Goal: Check status: Check status

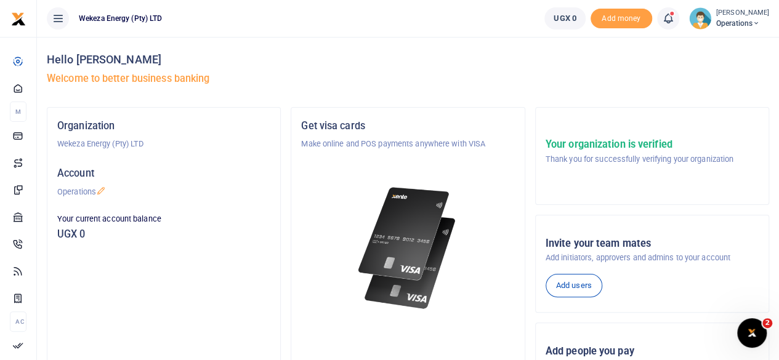
click at [735, 26] on span "Operations" at bounding box center [742, 23] width 53 height 11
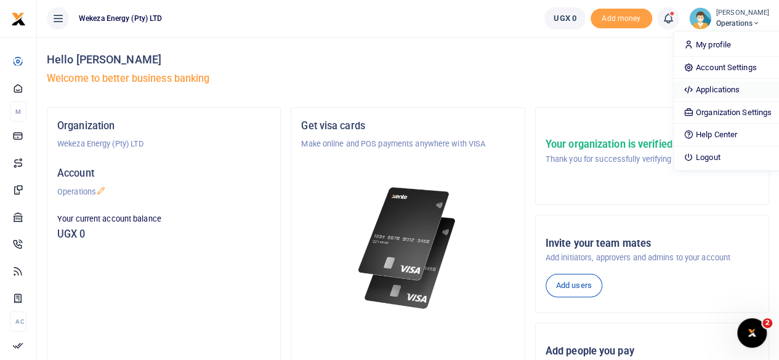
click at [696, 82] on link "Applications" at bounding box center [728, 89] width 108 height 17
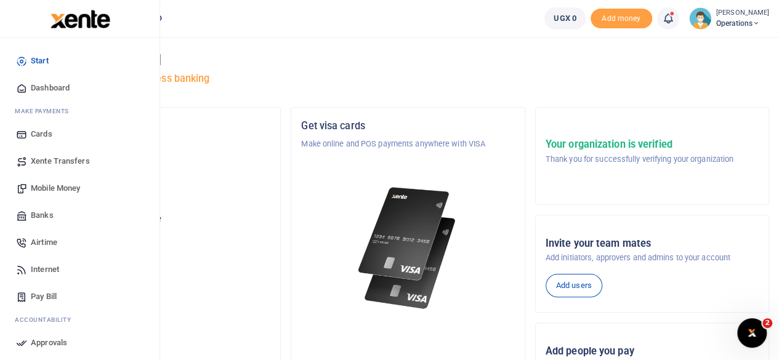
click at [64, 180] on link "Mobile Money" at bounding box center [80, 188] width 140 height 27
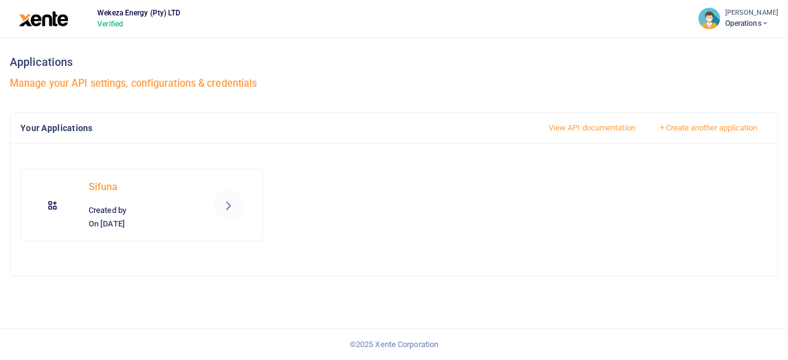
click at [231, 209] on icon at bounding box center [228, 205] width 15 height 15
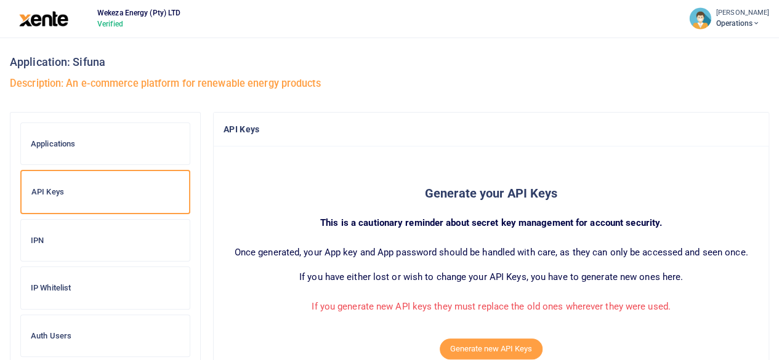
click at [63, 328] on div "Auth Users" at bounding box center [105, 336] width 169 height 42
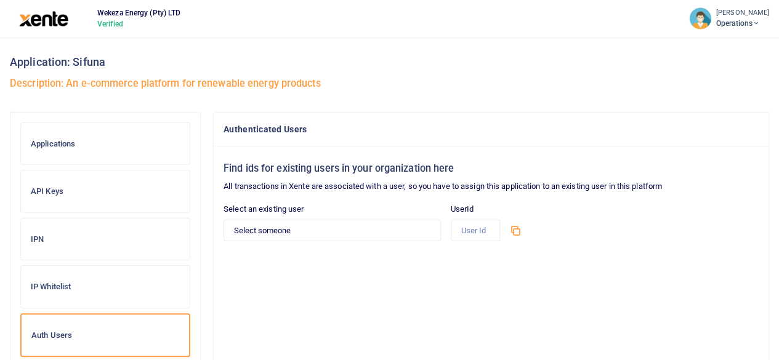
click at [46, 282] on h6 "IP Whitelist" at bounding box center [105, 287] width 149 height 10
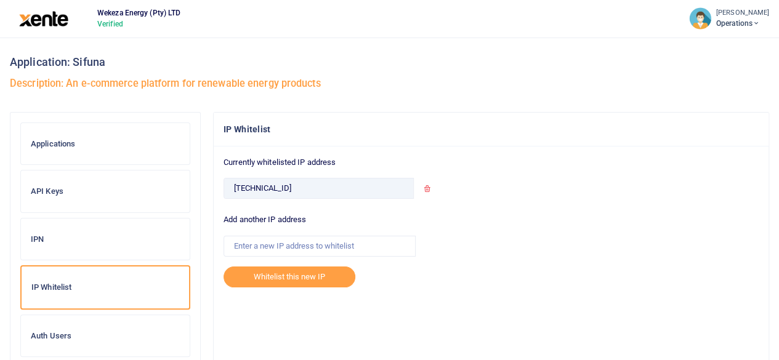
click at [736, 24] on span "Operations" at bounding box center [742, 23] width 53 height 11
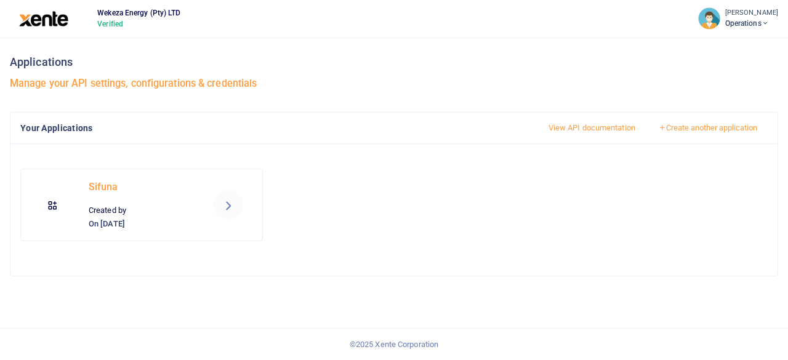
click at [725, 15] on small "[PERSON_NAME]" at bounding box center [751, 13] width 53 height 10
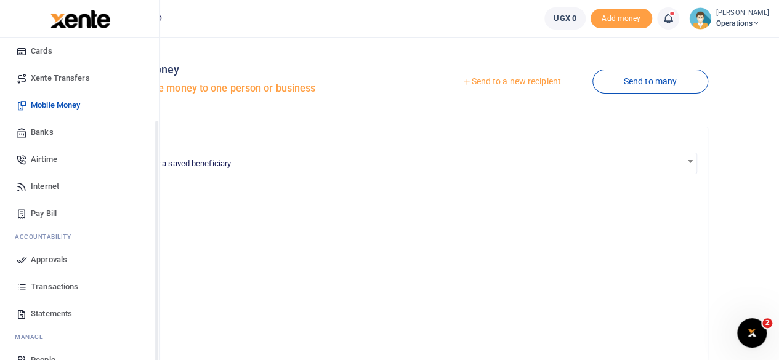
scroll to position [106, 0]
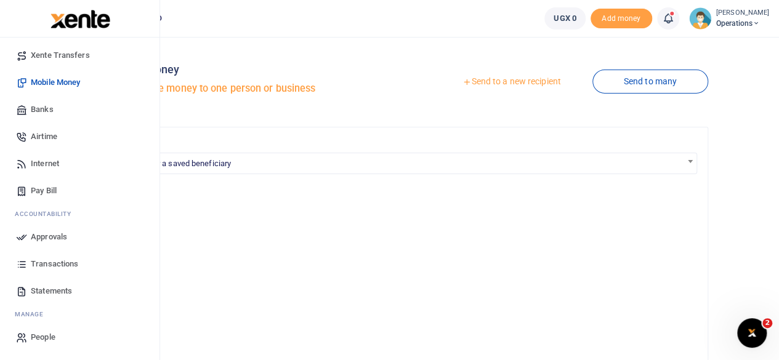
click at [52, 257] on link "Transactions" at bounding box center [80, 264] width 140 height 27
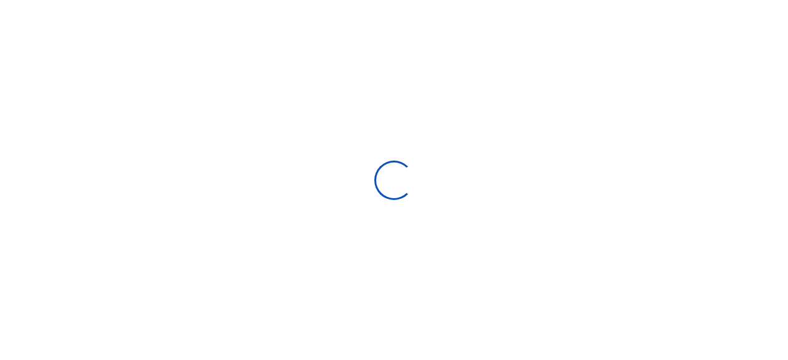
select select
type input "[DATE] - [DATE]"
